Goal: Information Seeking & Learning: Learn about a topic

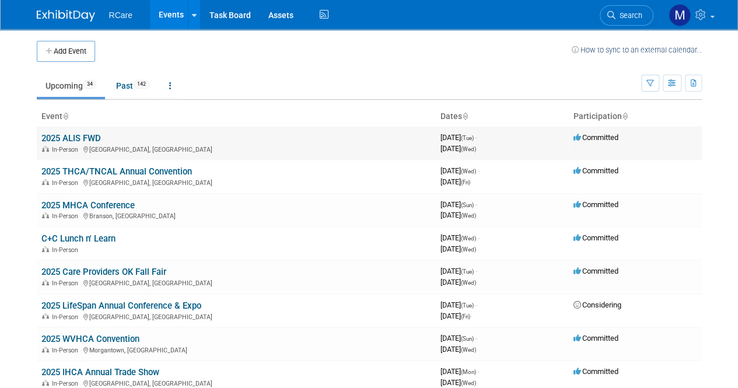
click at [92, 137] on link "2025 ALIS FWD" at bounding box center [70, 138] width 59 height 10
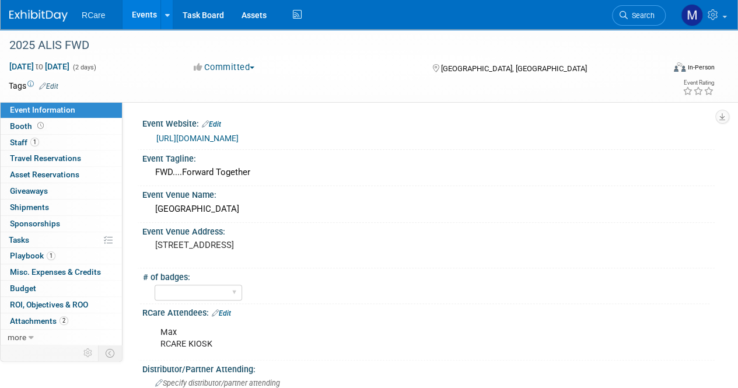
drag, startPoint x: 270, startPoint y: 131, endPoint x: 149, endPoint y: 139, distance: 121.0
click at [149, 139] on div "https://www.go-alis.com/fwd/" at bounding box center [428, 137] width 572 height 17
copy link "https://www.go-alis.com/fwd/"
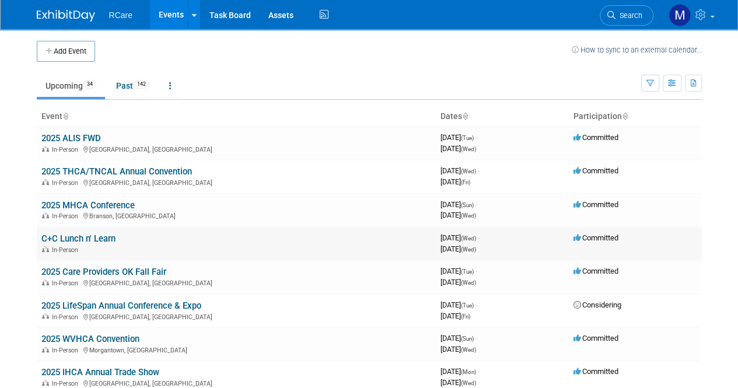
click at [78, 235] on link "C+C Lunch n' Learn" at bounding box center [78, 238] width 74 height 10
click at [171, 172] on link "2025 THCA/TNCAL Annual Convention" at bounding box center [116, 171] width 150 height 10
click at [121, 200] on link "2025 MHCA Conference" at bounding box center [87, 205] width 93 height 10
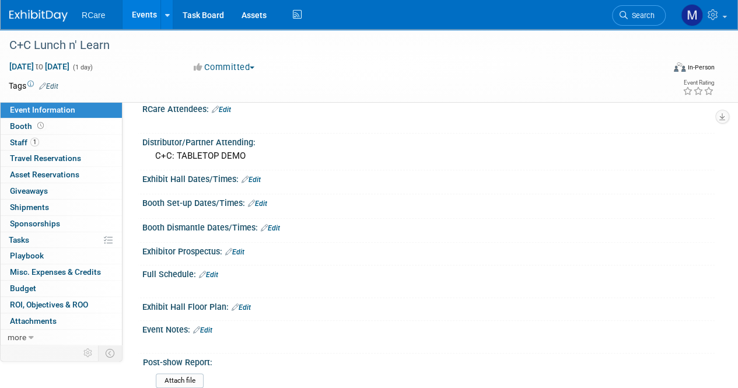
scroll to position [323, 0]
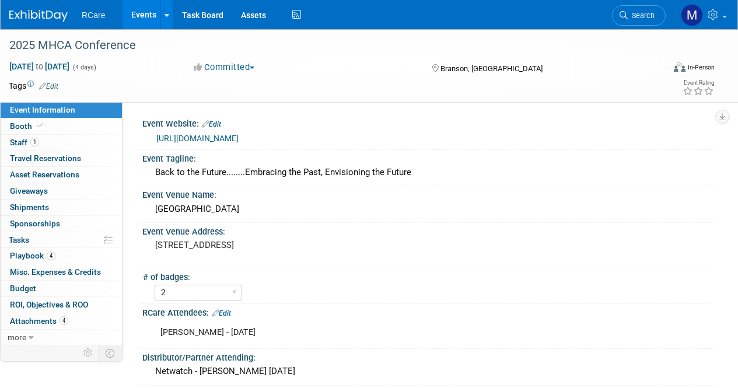
select select "2"
